Goal: Task Accomplishment & Management: Manage account settings

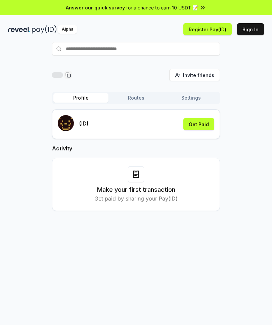
click at [117, 95] on button "Routes" at bounding box center [136, 97] width 55 height 9
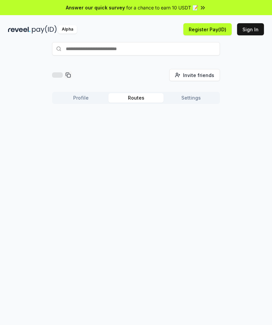
click at [86, 99] on button "Profile" at bounding box center [80, 97] width 55 height 9
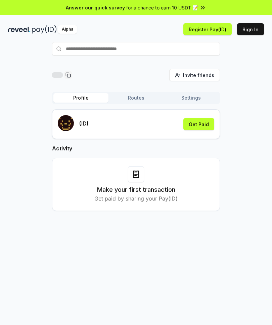
click at [213, 127] on button "Get Paid" at bounding box center [198, 124] width 31 height 12
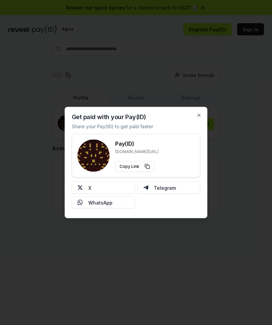
click at [84, 184] on button "X" at bounding box center [103, 187] width 63 height 12
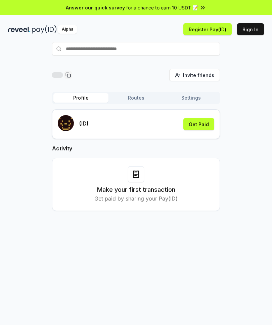
click at [200, 125] on button "Get Paid" at bounding box center [198, 124] width 31 height 12
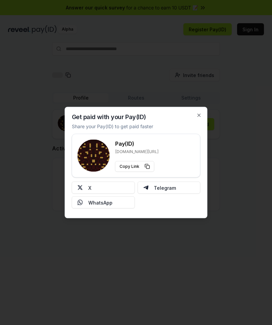
click at [122, 185] on button "X" at bounding box center [103, 187] width 63 height 12
